Goal: Understand process/instructions: Learn how to perform a task or action

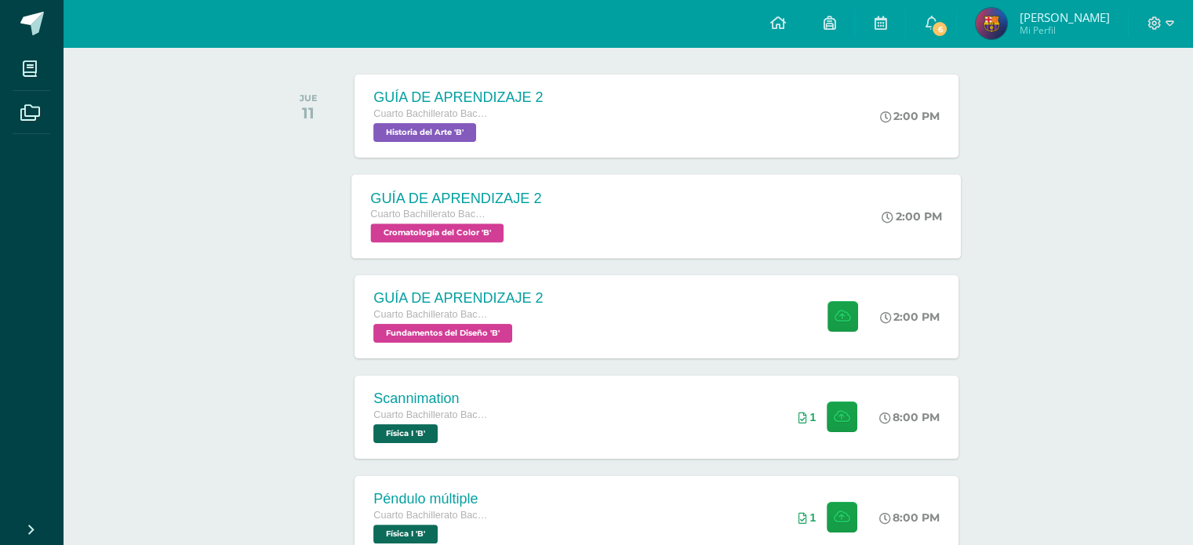
scroll to position [314, 0]
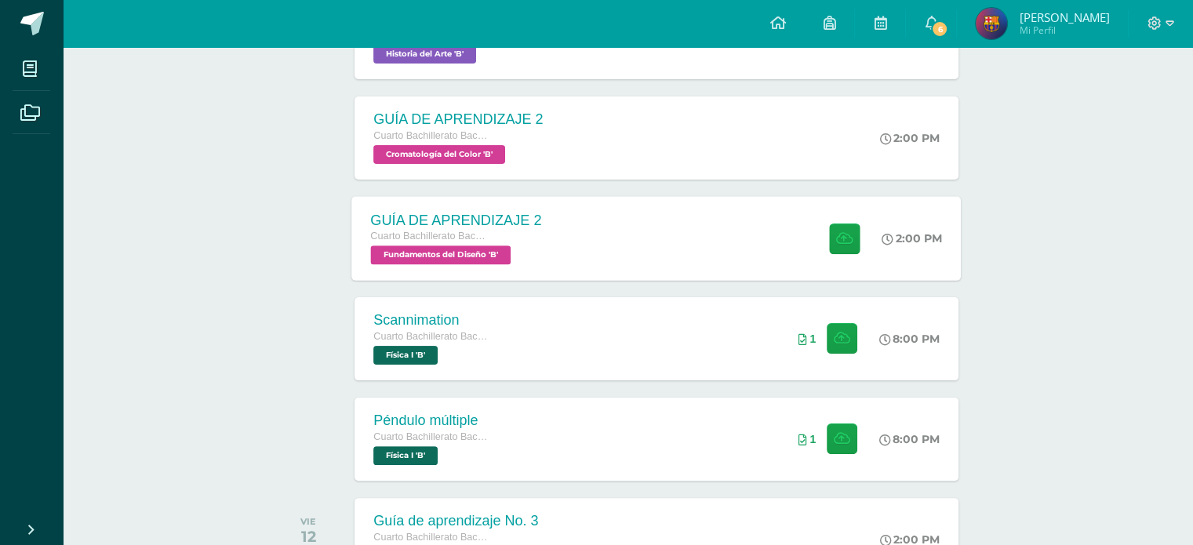
click at [592, 228] on div "GUÍA DE APRENDIZAJE 2 Cuarto Bachillerato Bachillerato en CCLL con Orientación …" at bounding box center [657, 238] width 610 height 84
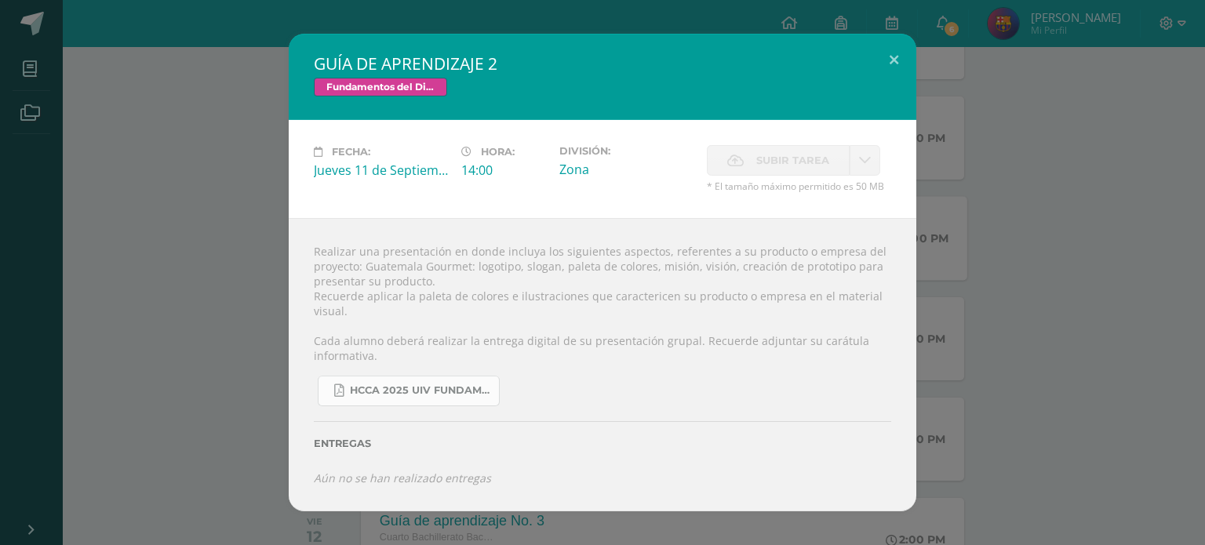
click at [452, 382] on link "HCCA 2025 UIV FUNDAMENTOS DEL DISEÑO.docx (3).pdf" at bounding box center [409, 391] width 182 height 31
drag, startPoint x: 335, startPoint y: 246, endPoint x: 425, endPoint y: 252, distance: 90.4
click at [425, 252] on div "Realizar una presentación en donde incluya los siguientes aspectos, referentes …" at bounding box center [603, 364] width 628 height 293
drag, startPoint x: 394, startPoint y: 297, endPoint x: 519, endPoint y: 290, distance: 125.7
click at [519, 290] on div "Realizar una presentación en donde incluya los siguientes aspectos, referentes …" at bounding box center [603, 364] width 628 height 293
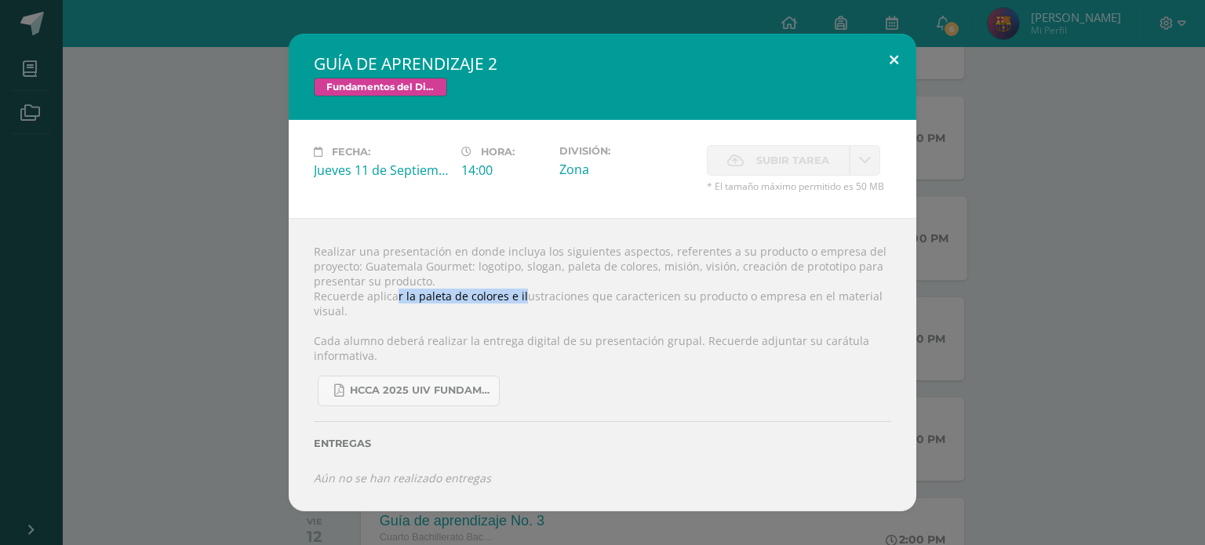
drag, startPoint x: 897, startPoint y: 62, endPoint x: 753, endPoint y: 151, distance: 169.2
click at [895, 62] on button at bounding box center [894, 60] width 45 height 53
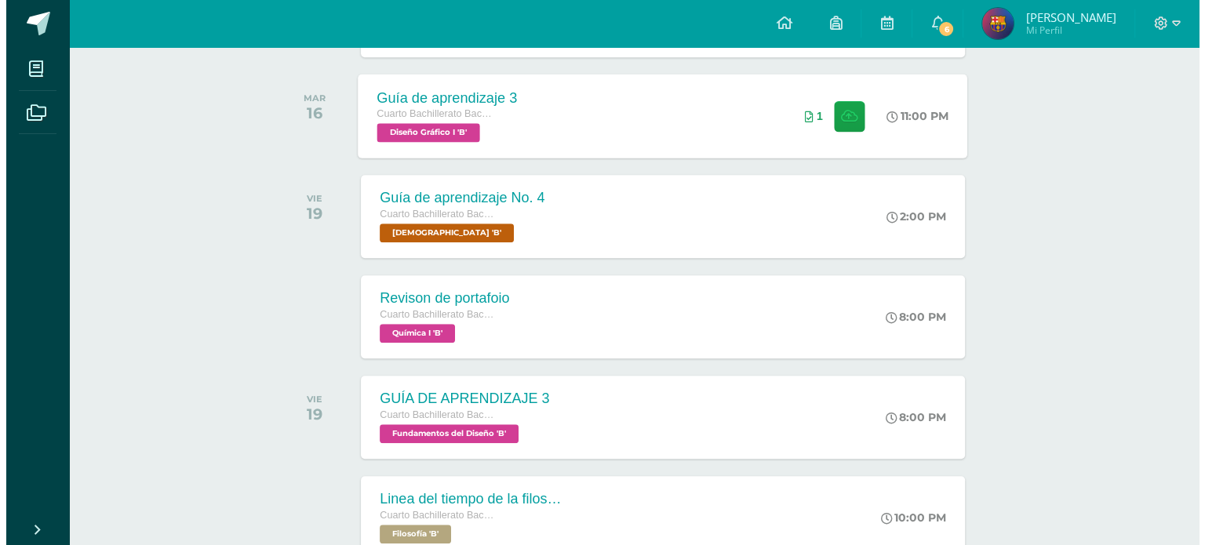
scroll to position [1207, 0]
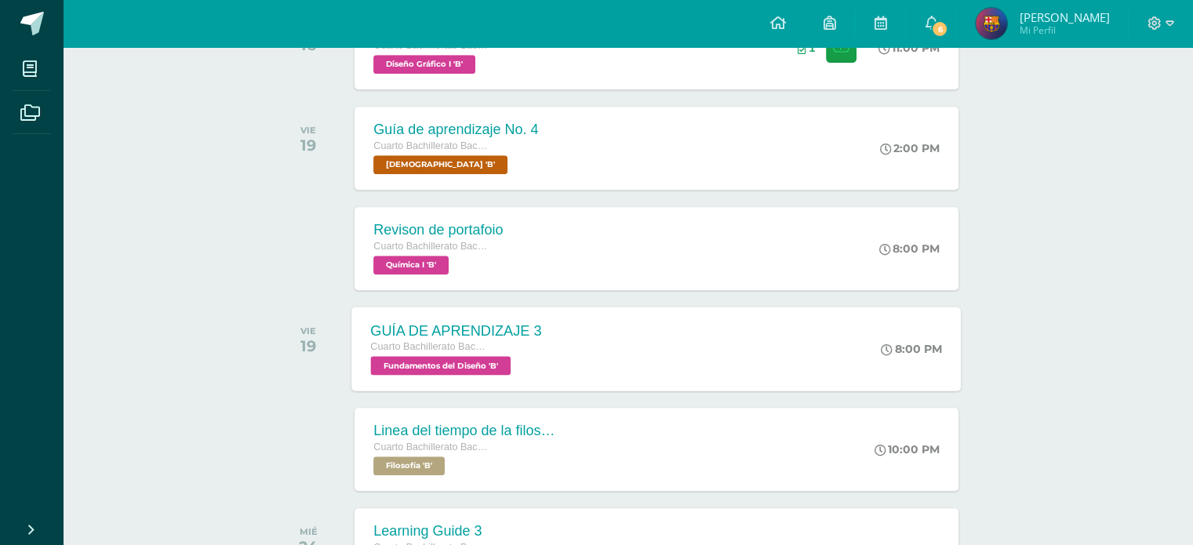
click at [603, 358] on div "GUÍA DE APRENDIZAJE 3 Cuarto Bachillerato Bachillerato en CCLL con Orientación …" at bounding box center [657, 349] width 610 height 84
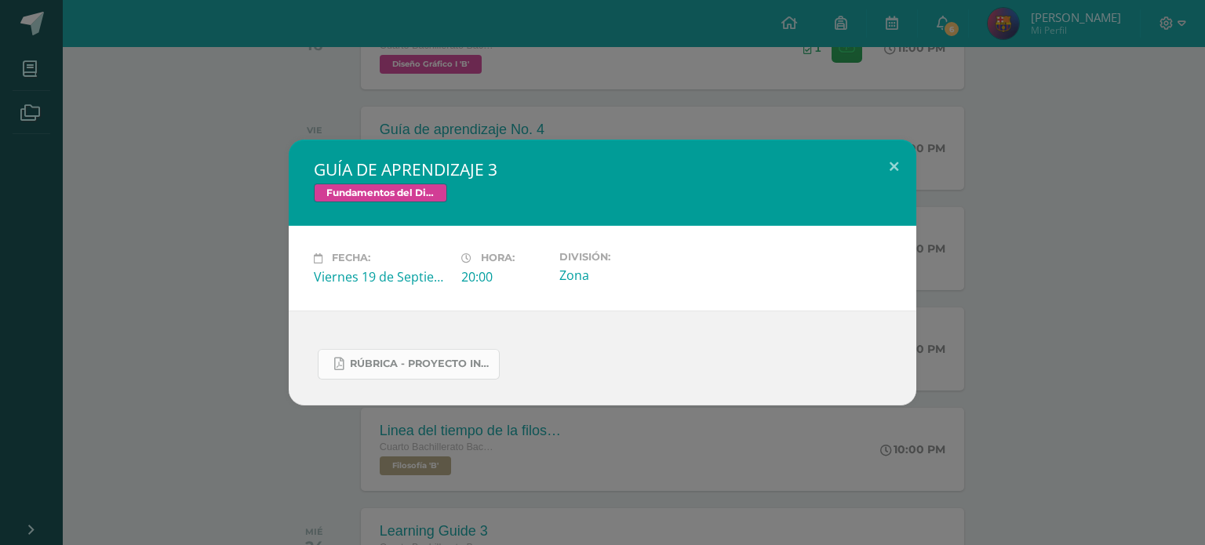
click at [452, 360] on span "Rúbrica - Proyecto Integrador.pdf" at bounding box center [420, 364] width 141 height 13
